Goal: Find specific page/section: Find specific page/section

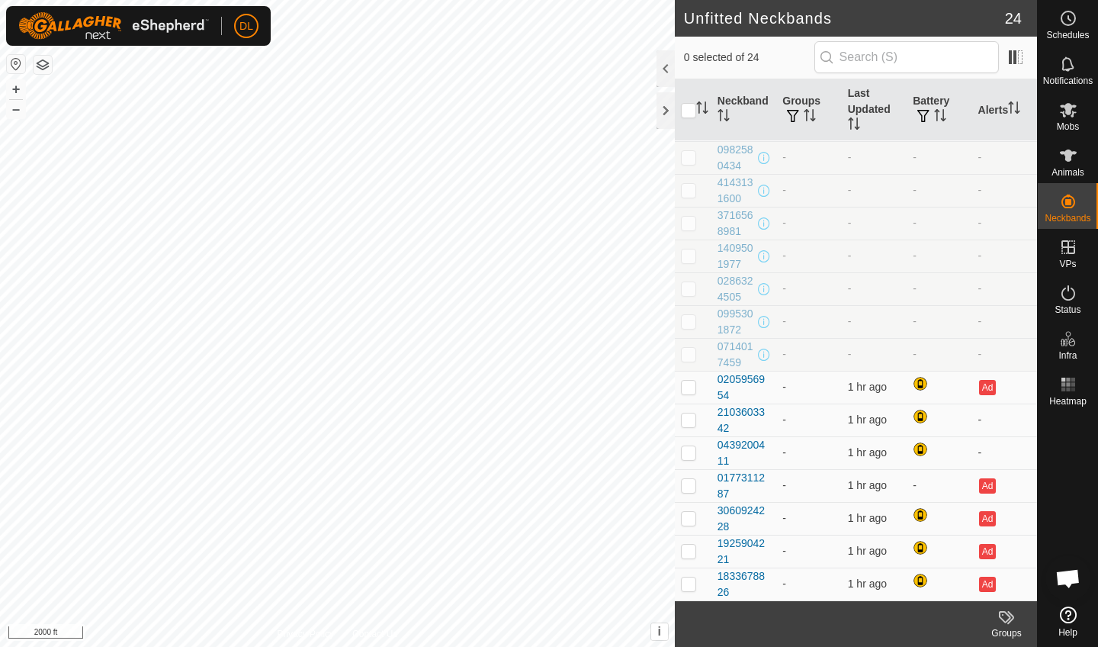
scroll to position [327, 0]
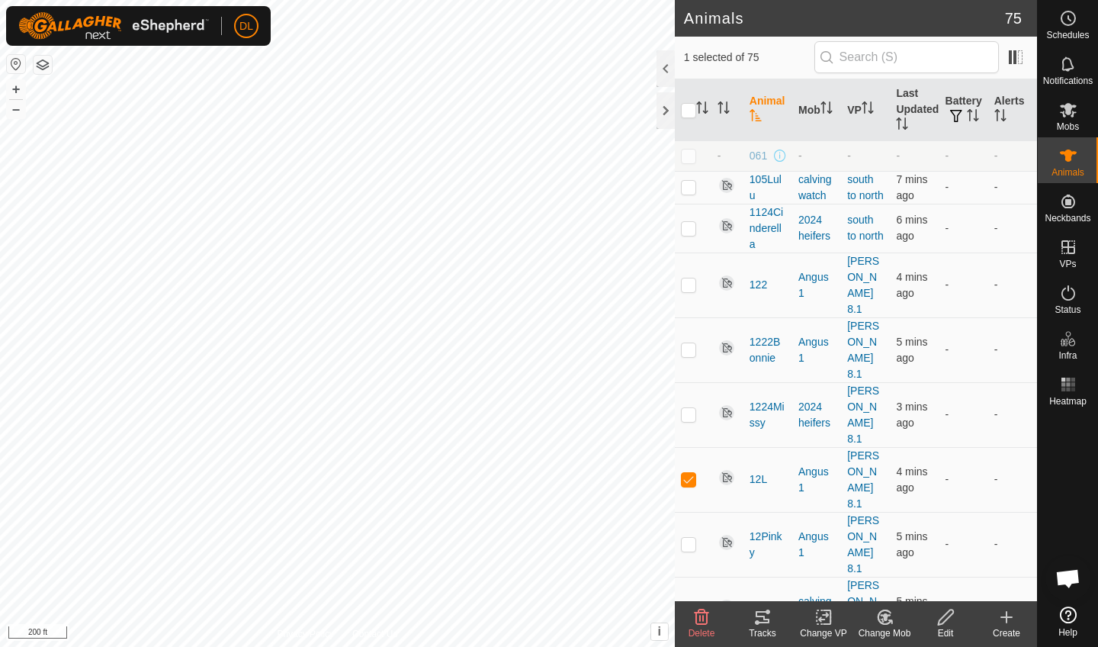
click at [761, 619] on icon at bounding box center [762, 617] width 18 height 18
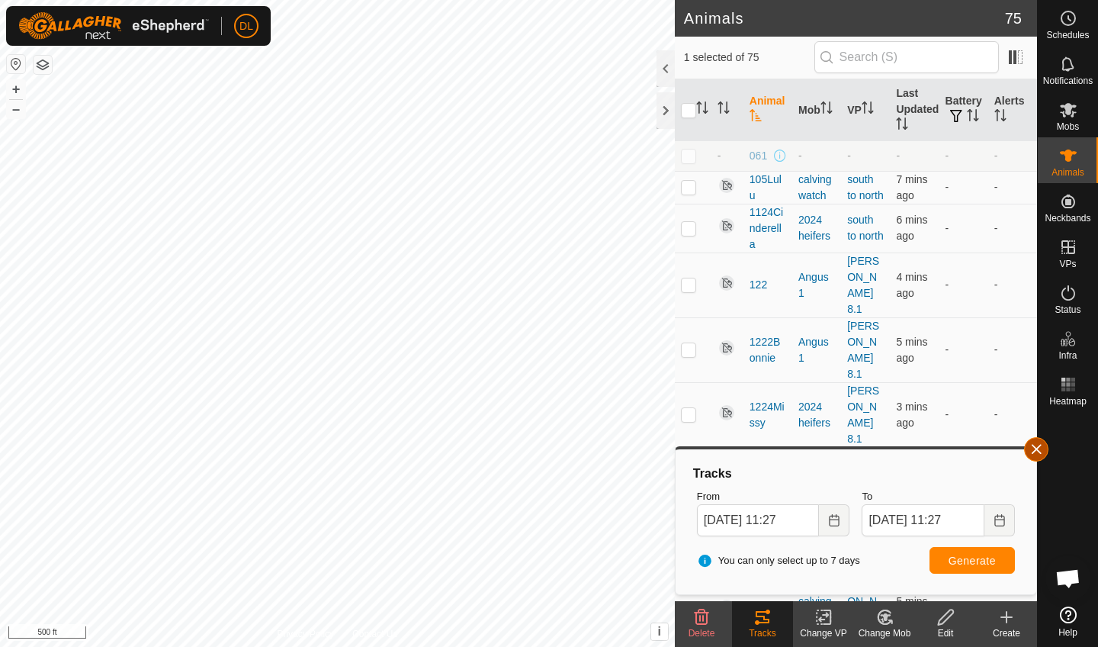
click at [1038, 451] on button "button" at bounding box center [1036, 449] width 24 height 24
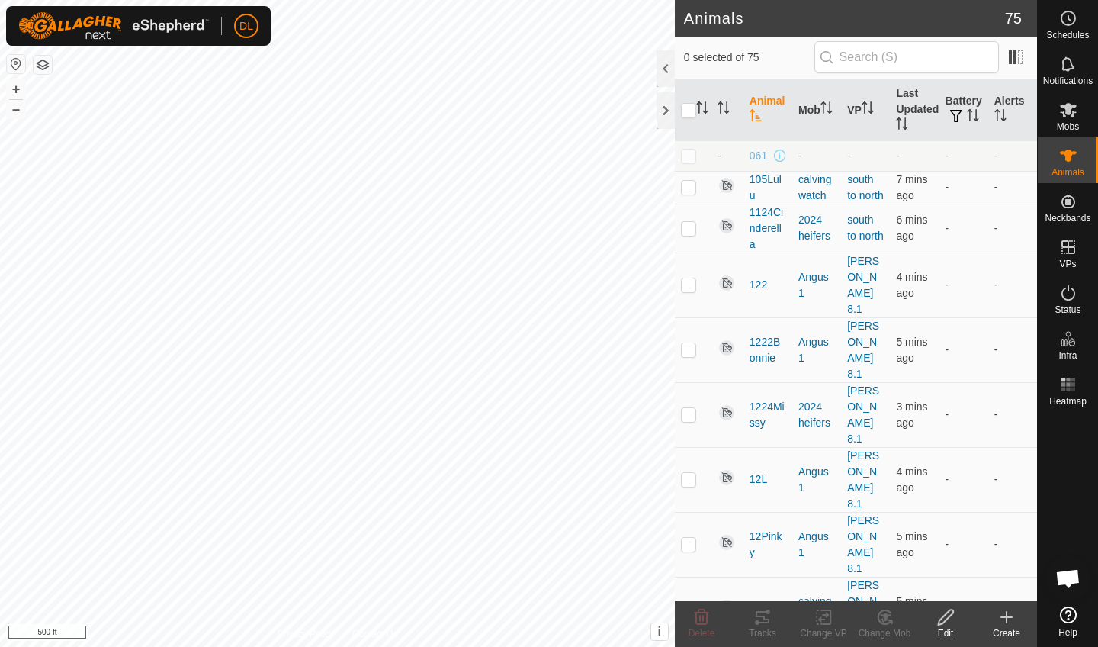
checkbox input "false"
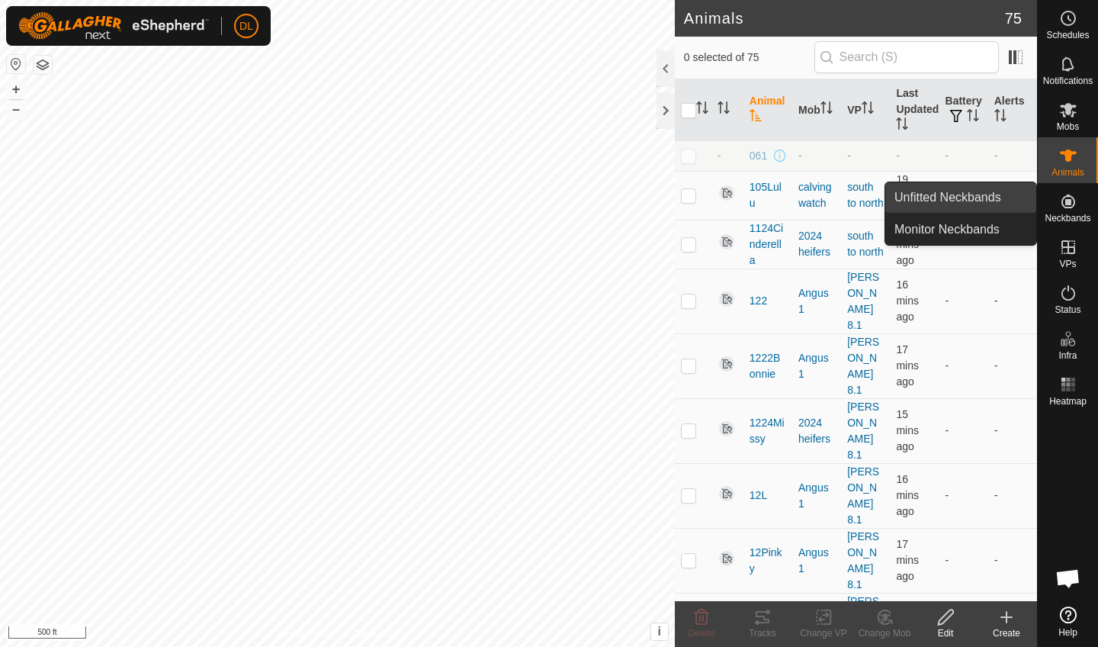
click at [997, 200] on link "Unfitted Neckbands" at bounding box center [960, 197] width 151 height 30
